Goal: Information Seeking & Learning: Learn about a topic

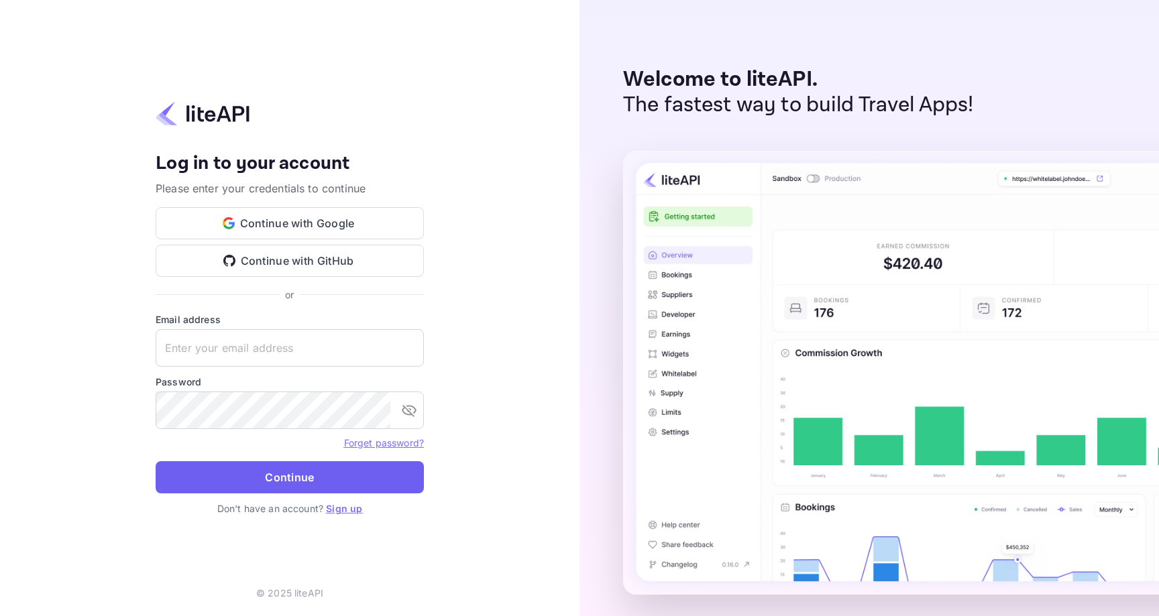
type input "[PERSON_NAME][EMAIL_ADDRESS][DOMAIN_NAME]"
click at [285, 480] on button "Continue" at bounding box center [290, 477] width 268 height 32
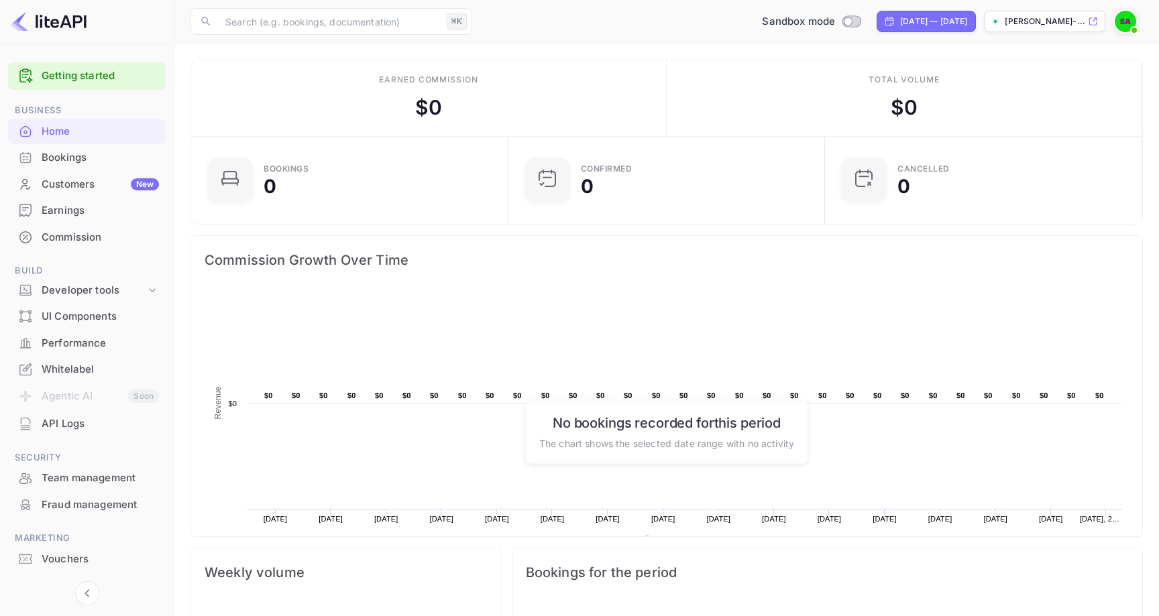
scroll to position [218, 309]
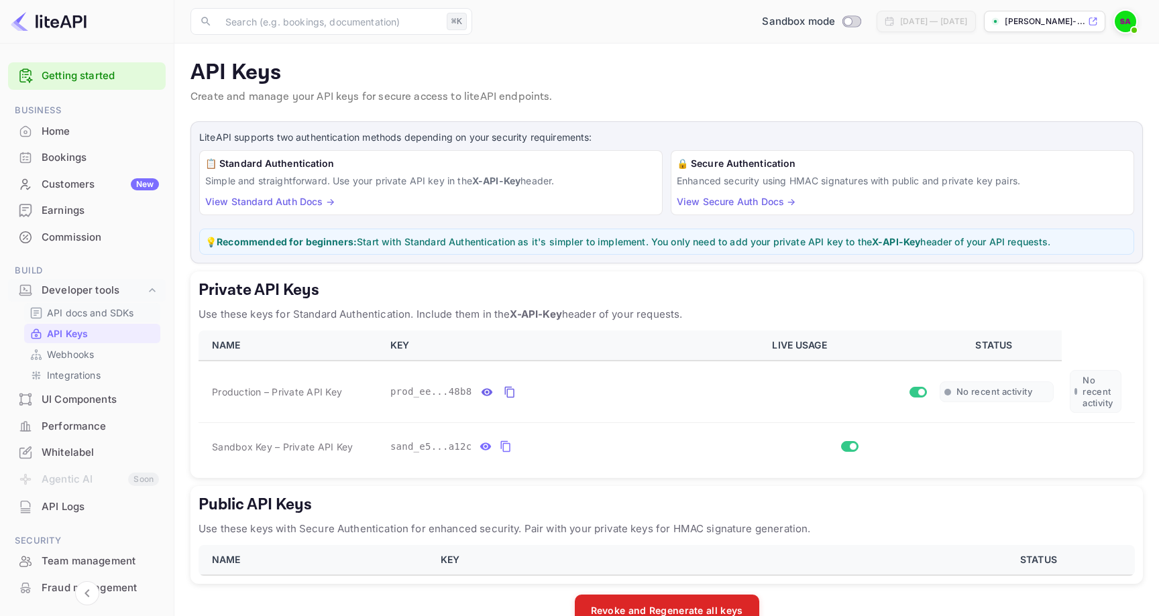
click at [102, 307] on p "API docs and SDKs" at bounding box center [90, 313] width 87 height 14
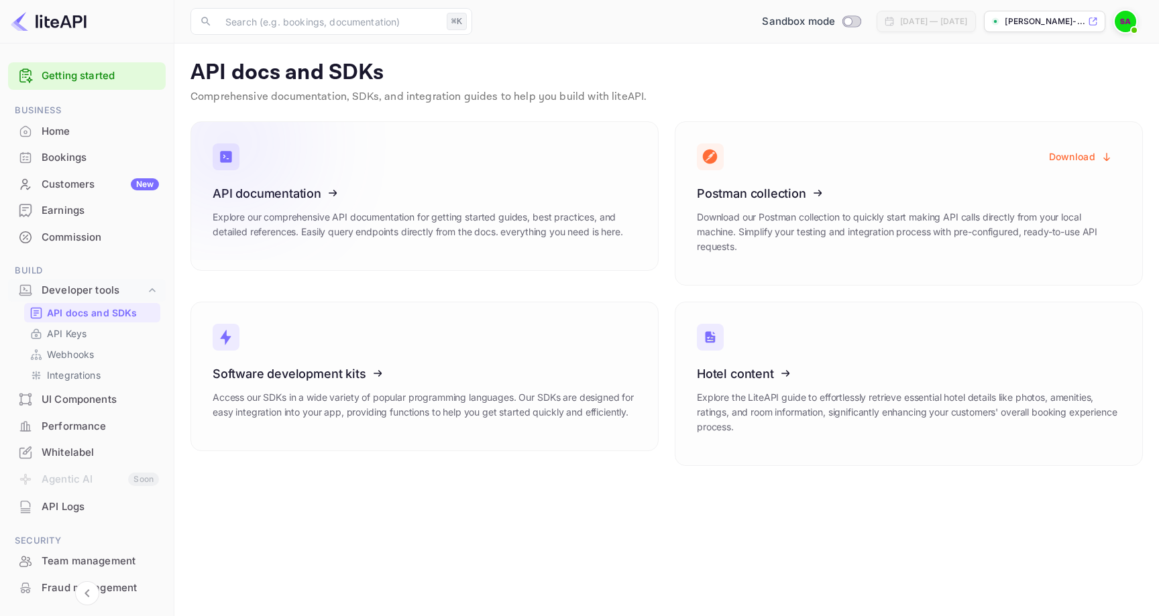
click at [280, 194] on icon at bounding box center [295, 191] width 209 height 138
